Goal: Task Accomplishment & Management: Use online tool/utility

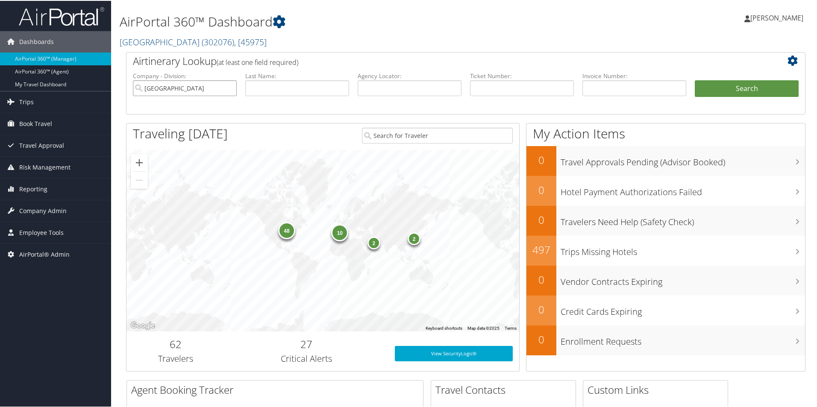
click at [229, 88] on input "[GEOGRAPHIC_DATA]" at bounding box center [185, 87] width 104 height 16
paste input "DLYWDQ"
type input "DLYWDQ"
click at [736, 91] on button "Search" at bounding box center [747, 87] width 104 height 17
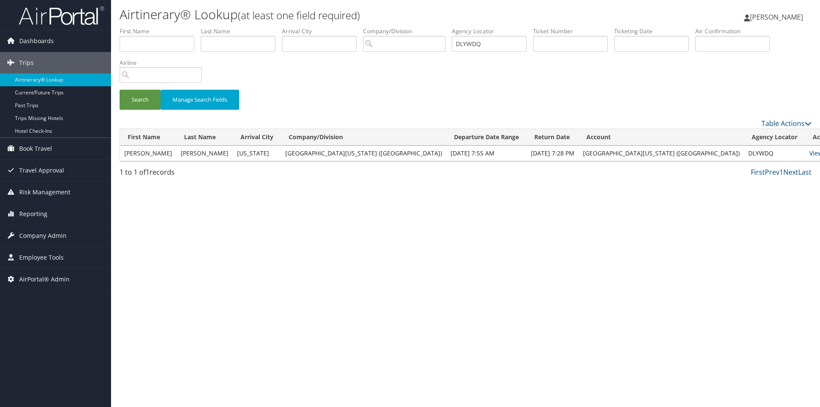
click at [810, 156] on link "View" at bounding box center [816, 153] width 13 height 8
click at [144, 99] on button "Search" at bounding box center [140, 100] width 41 height 20
click at [805, 157] on td "View | Email" at bounding box center [825, 153] width 41 height 15
click at [810, 154] on link "View" at bounding box center [816, 153] width 13 height 8
click at [31, 257] on span "Employee Tools" at bounding box center [41, 257] width 44 height 21
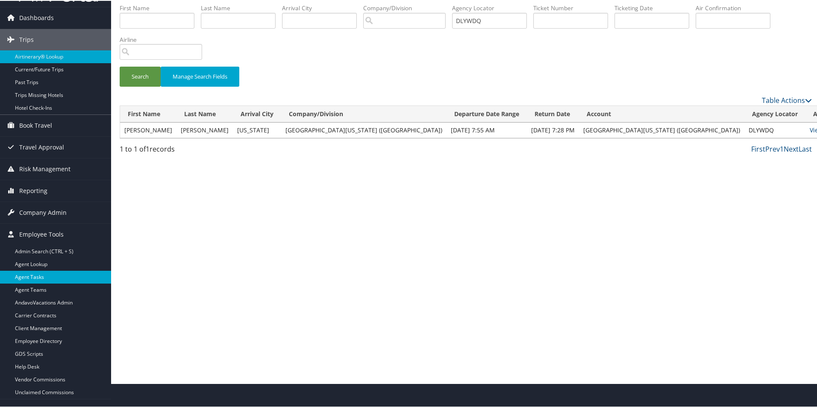
scroll to position [37, 0]
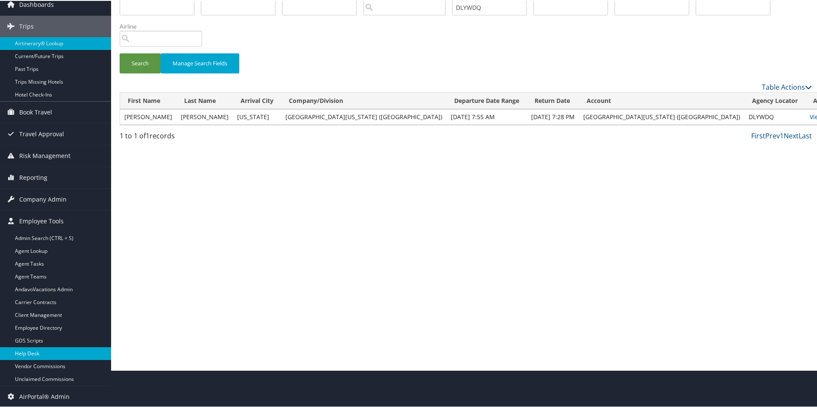
click at [26, 352] on link "Help Desk" at bounding box center [55, 352] width 111 height 13
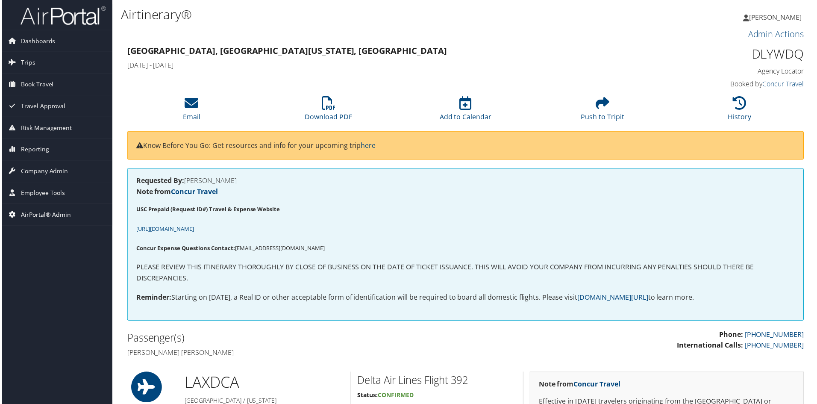
click at [35, 215] on span "AirPortal® Admin" at bounding box center [44, 215] width 50 height 21
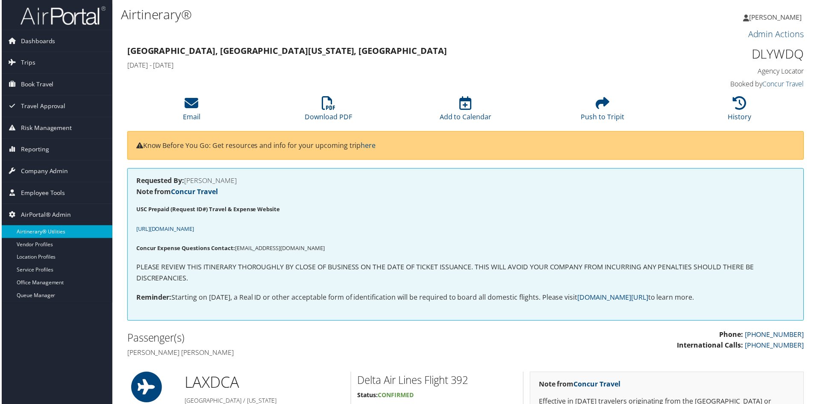
click at [38, 232] on link "Airtinerary® Utilities" at bounding box center [55, 232] width 111 height 13
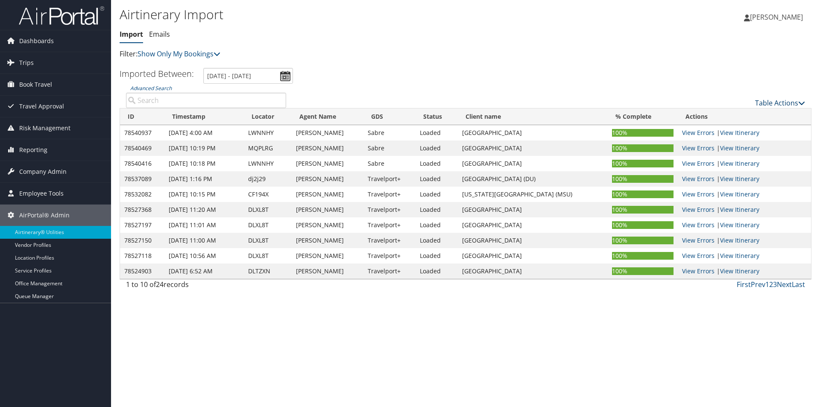
click at [778, 104] on link "Table Actions" at bounding box center [780, 102] width 50 height 9
click at [730, 131] on link "Import Itinerary" at bounding box center [752, 130] width 112 height 15
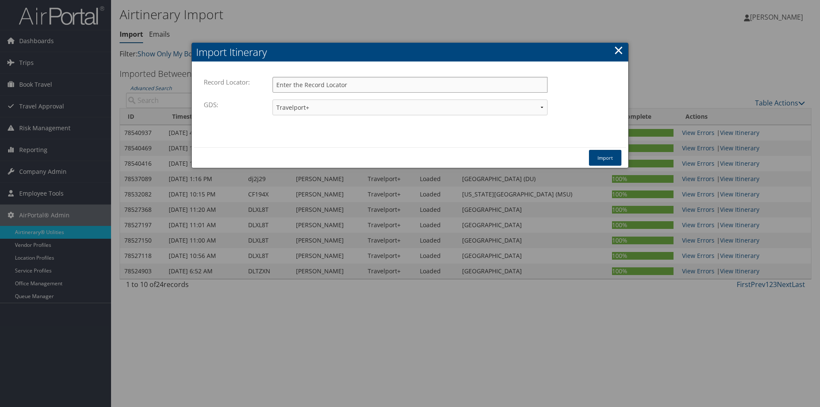
click at [310, 85] on input "Record Locator:" at bounding box center [410, 85] width 275 height 16
paste input "DLYWDQ"
type input "DLYWDQ"
click at [604, 155] on button "Import" at bounding box center [605, 158] width 32 height 16
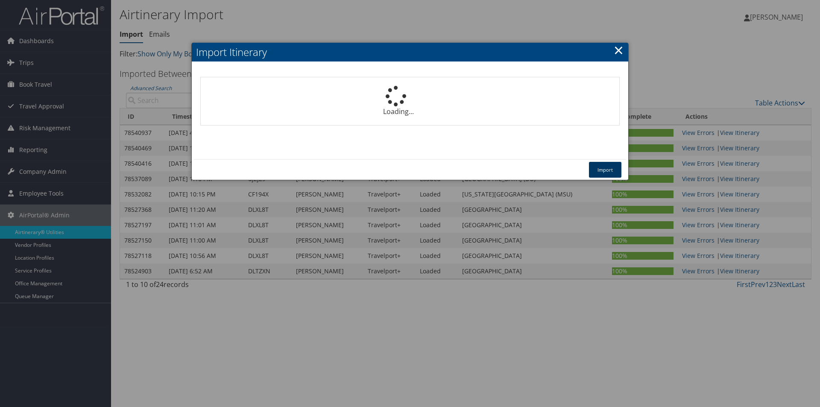
select select "1P"
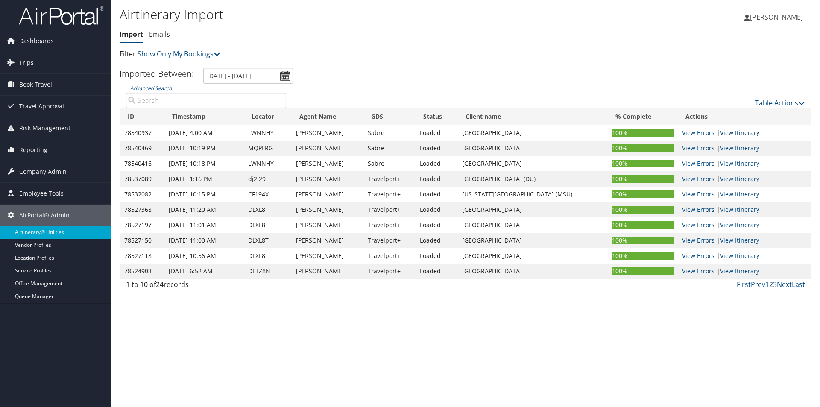
click at [735, 132] on link "View Itinerary" at bounding box center [739, 133] width 39 height 8
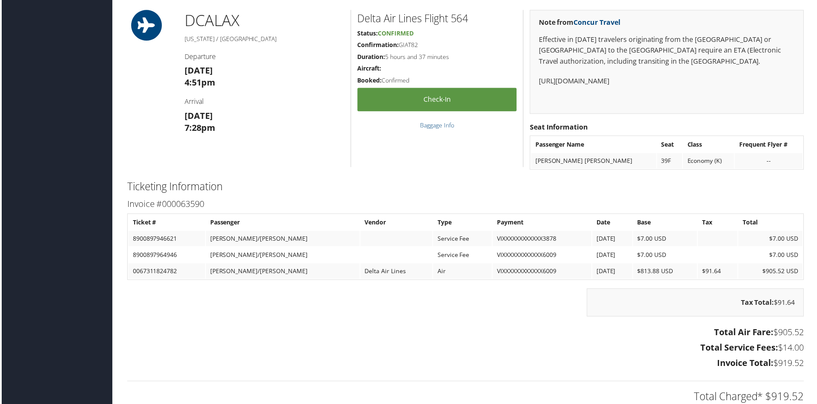
scroll to position [613, 0]
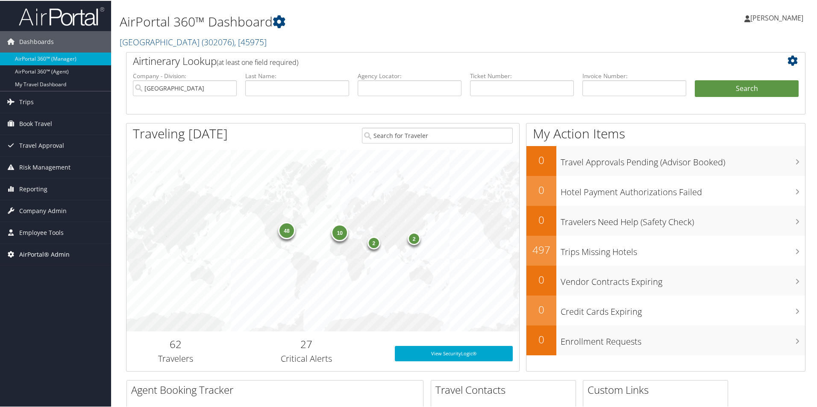
click at [35, 254] on span "AirPortal® Admin" at bounding box center [44, 253] width 50 height 21
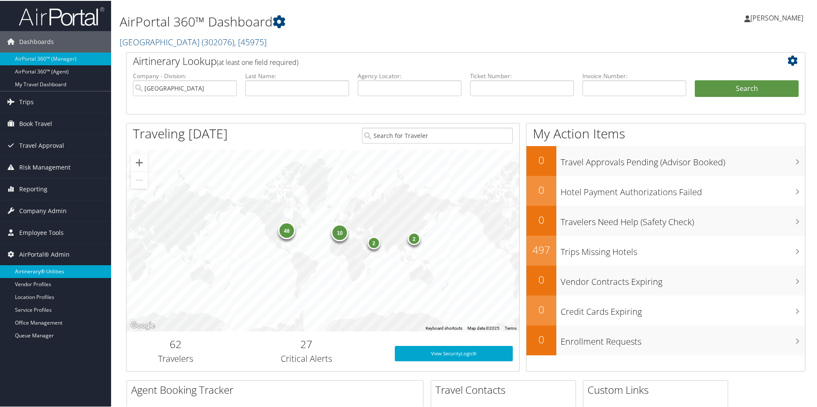
click at [32, 270] on link "Airtinerary® Utilities" at bounding box center [55, 270] width 111 height 13
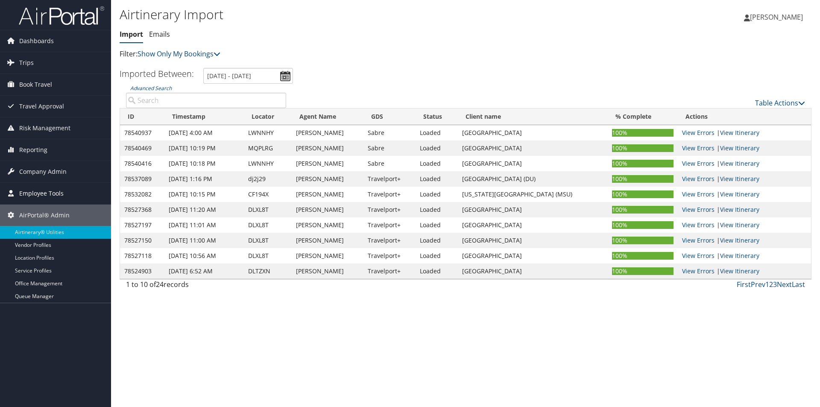
click at [37, 192] on span "Employee Tools" at bounding box center [41, 193] width 44 height 21
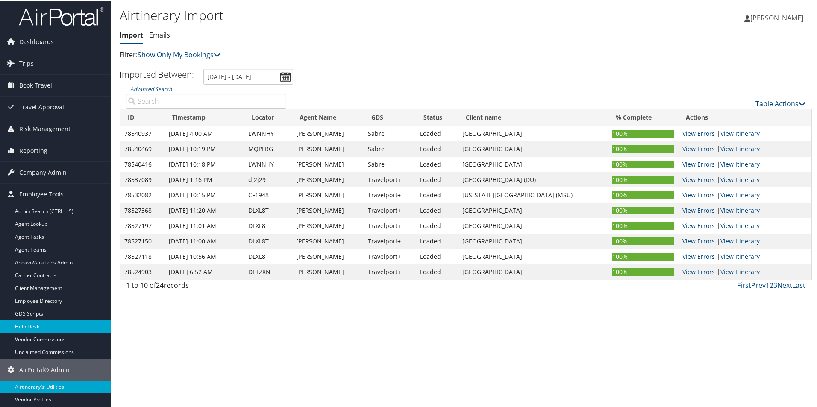
click at [27, 326] on link "Help Desk" at bounding box center [55, 326] width 111 height 13
